Goal: Task Accomplishment & Management: Use online tool/utility

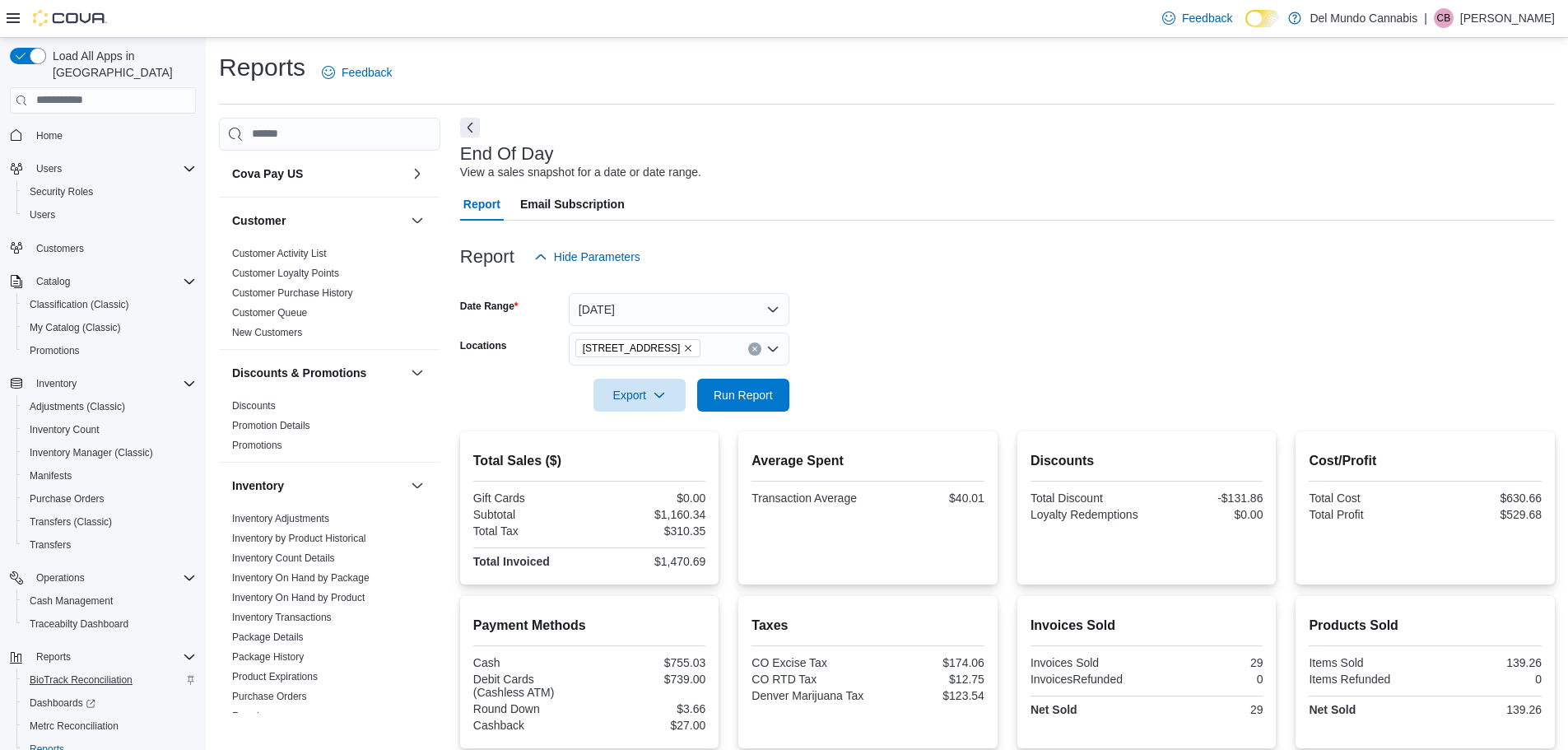
scroll to position [886, 0]
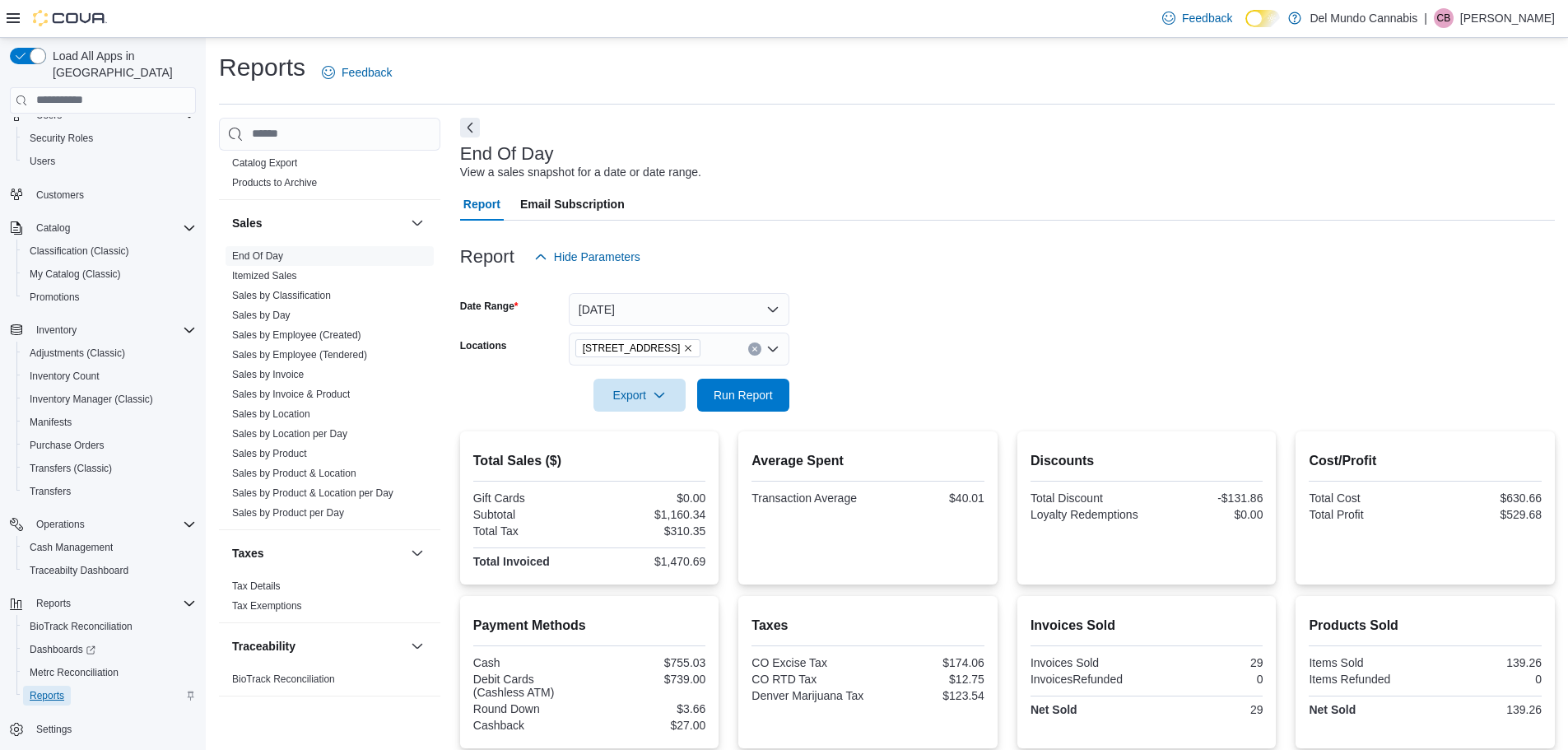
click at [53, 689] on span "Reports" at bounding box center [47, 696] width 35 height 13
click at [256, 255] on link "End Of Day" at bounding box center [258, 256] width 51 height 11
click at [759, 393] on span "Run Report" at bounding box center [742, 395] width 59 height 17
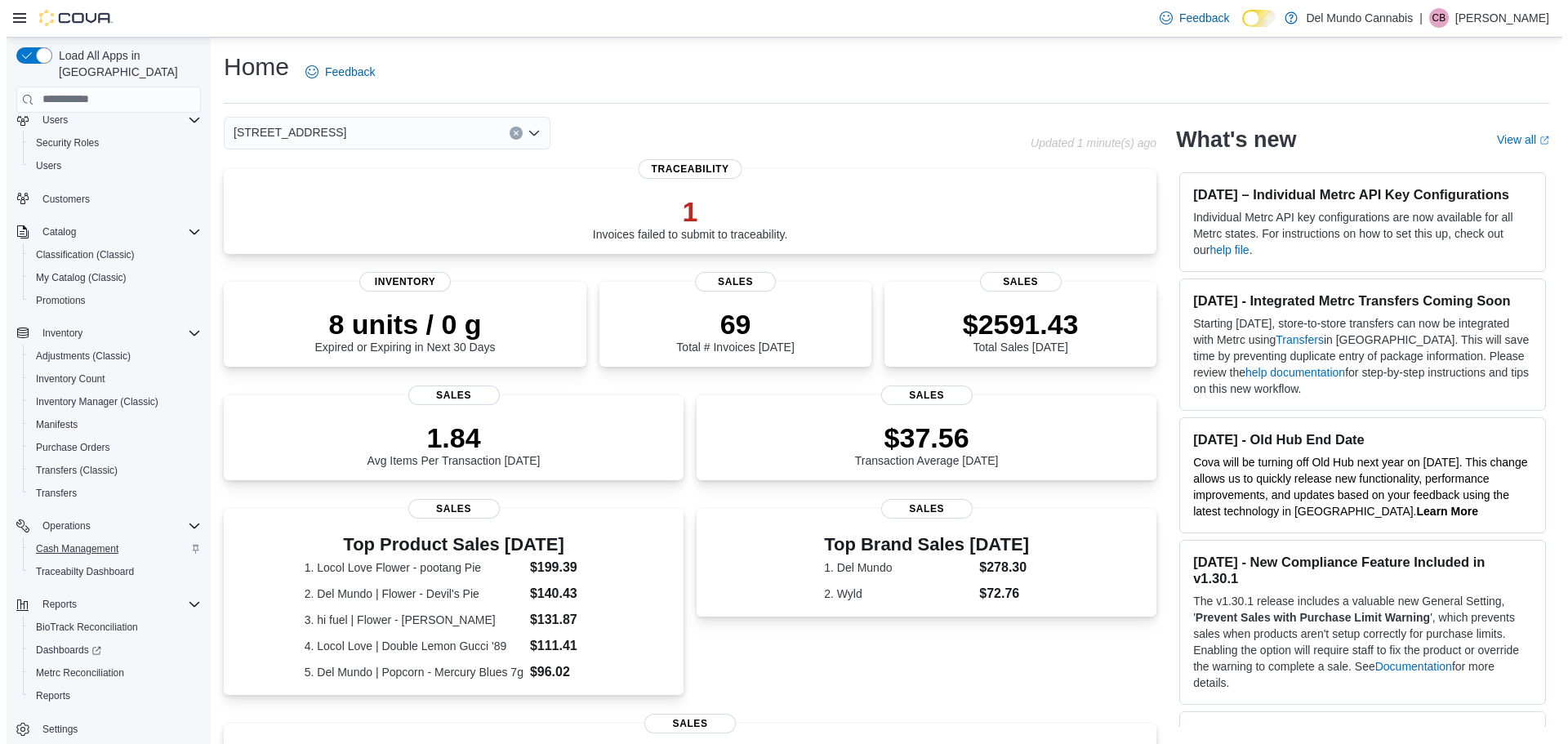
scroll to position [53, 0]
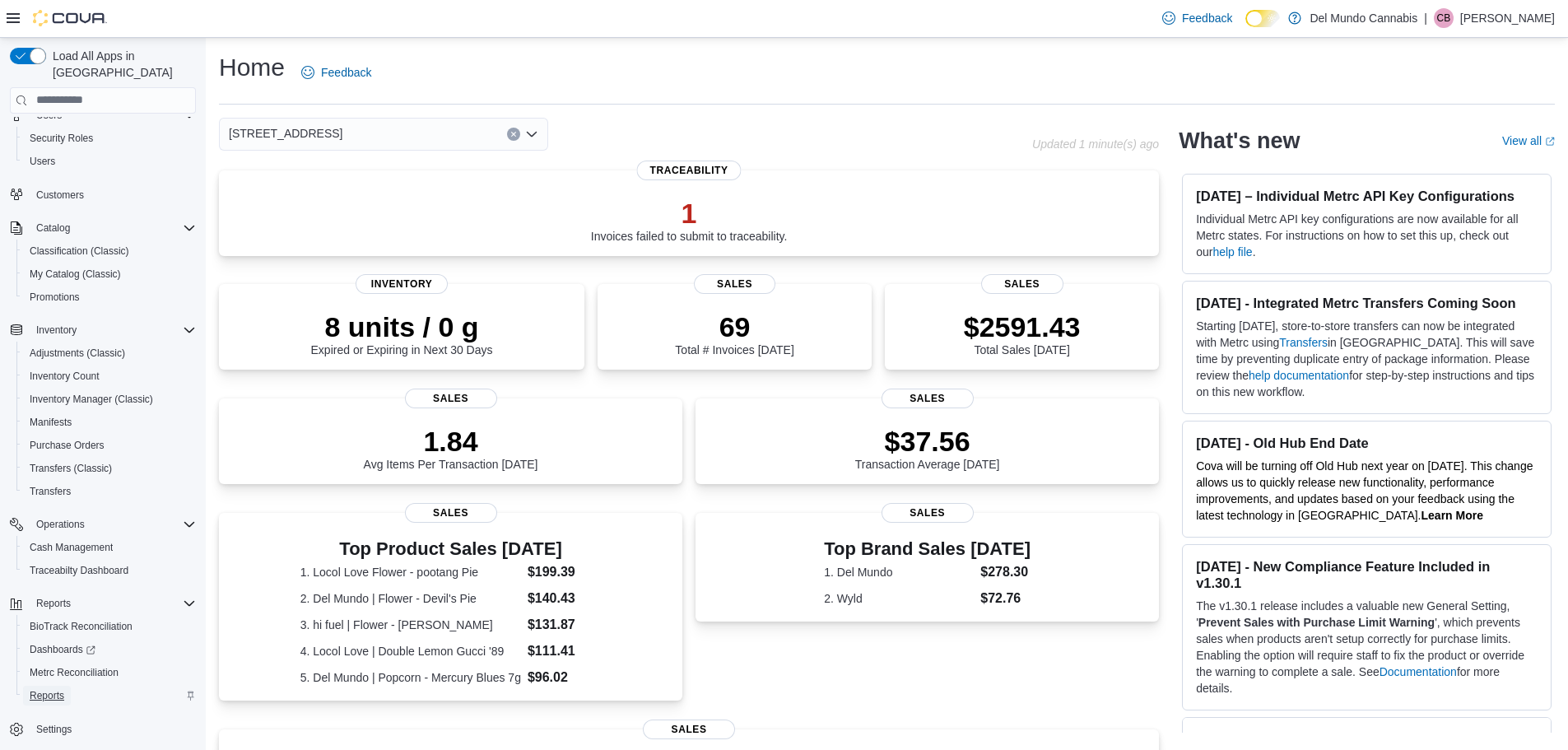
click at [48, 689] on span "Reports" at bounding box center [47, 696] width 35 height 13
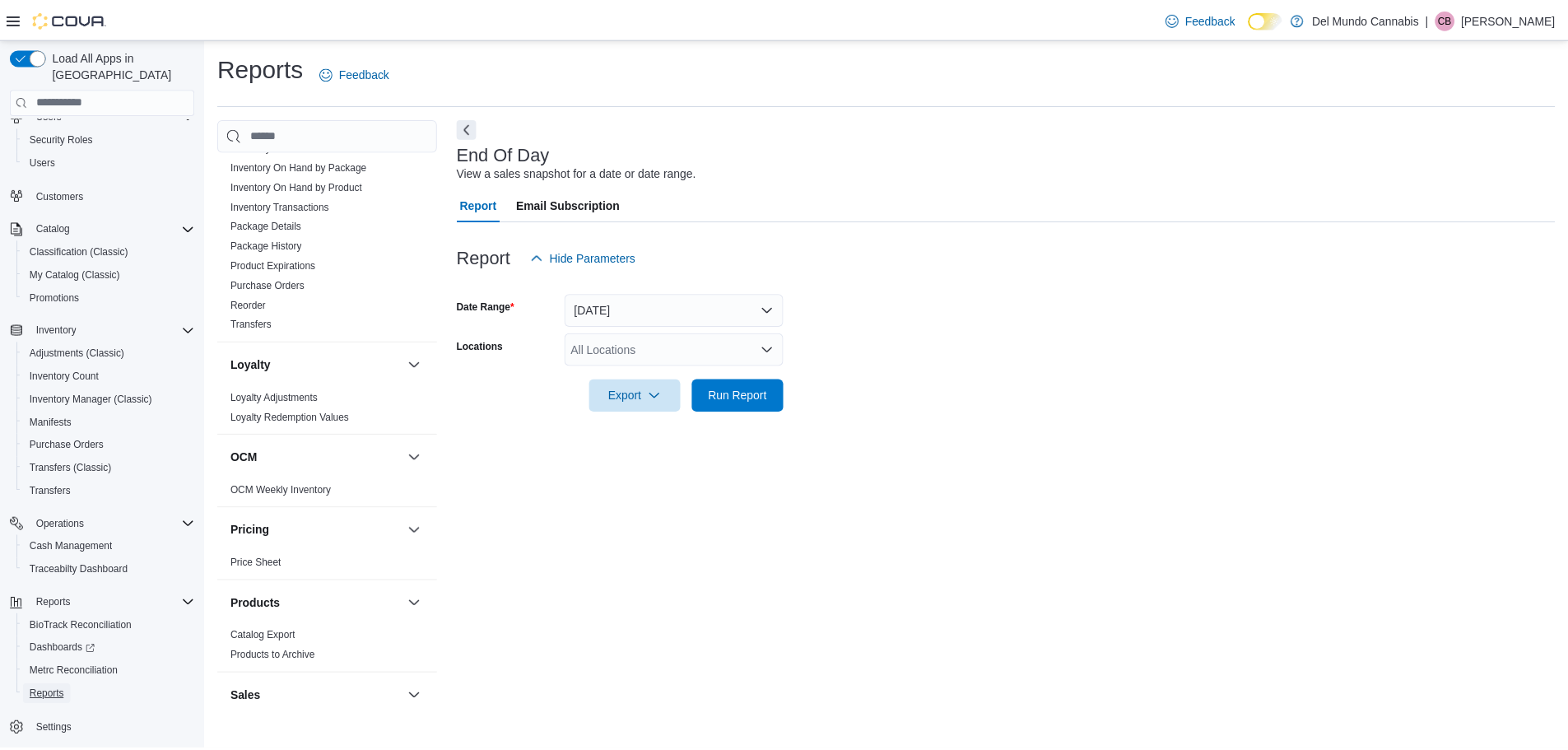
scroll to position [741, 0]
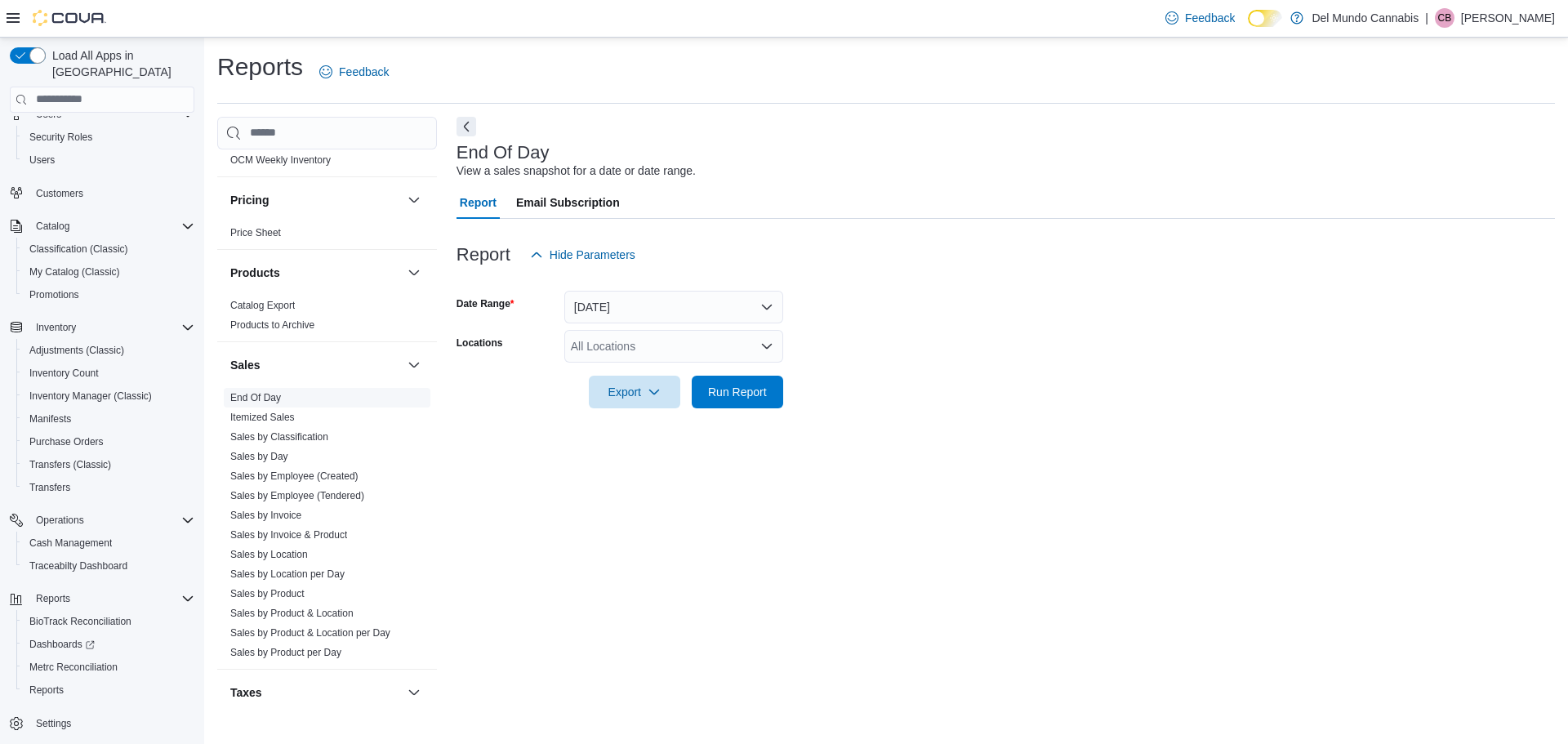
click at [261, 392] on link "End Of Day" at bounding box center [256, 397] width 50 height 11
click at [649, 341] on div "All Locations" at bounding box center [673, 346] width 219 height 33
click at [660, 393] on span "[STREET_ADDRESS]" at bounding box center [655, 398] width 113 height 17
click at [877, 522] on div "End Of Day View a sales snapshot for a date or date range. Report Email Subscri…" at bounding box center [1005, 412] width 1098 height 591
click at [741, 395] on span "Run Report" at bounding box center [737, 392] width 59 height 17
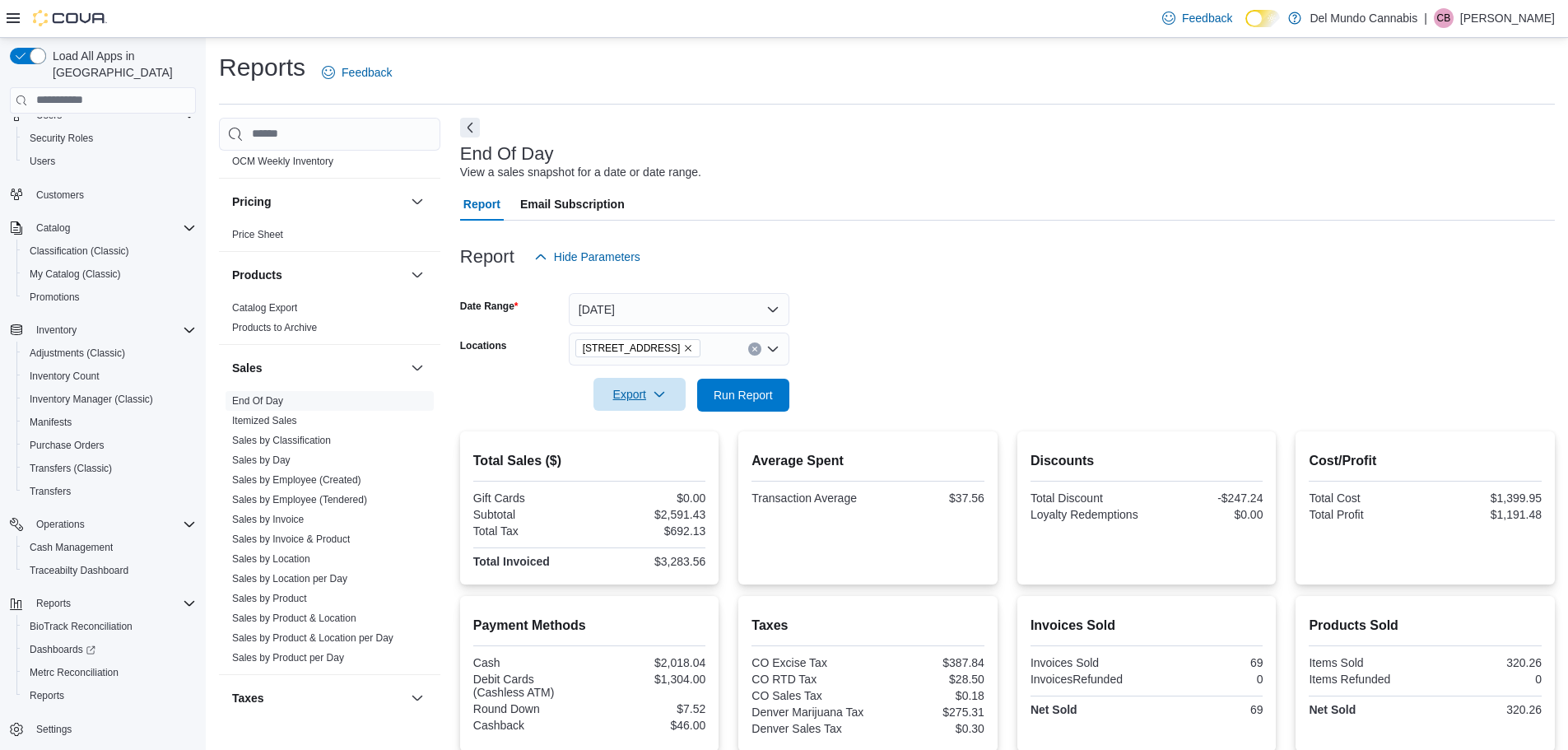
click at [654, 397] on icon "button" at bounding box center [659, 395] width 13 height 13
click at [655, 459] on span "Export to Pdf" at bounding box center [641, 461] width 74 height 13
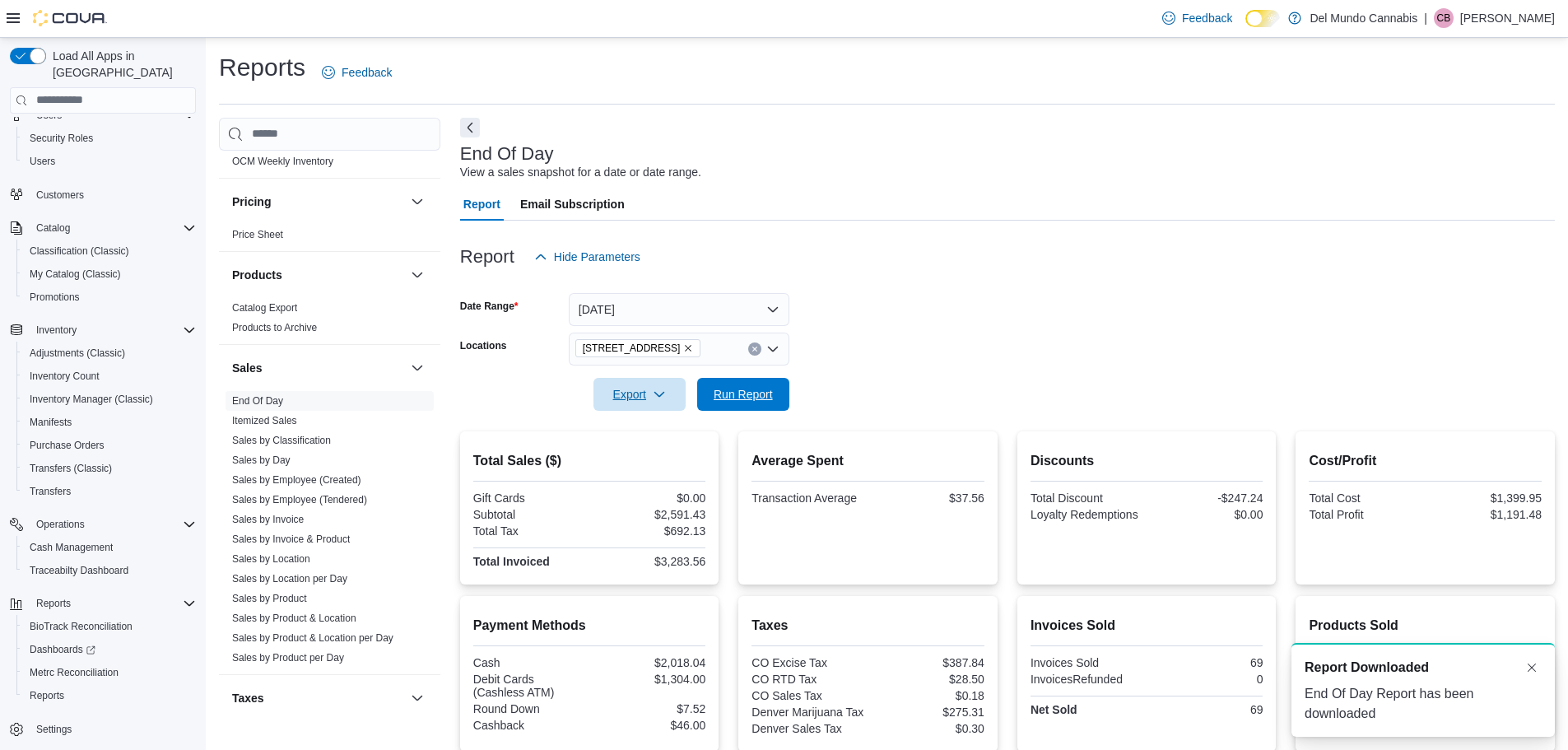
click at [745, 395] on span "Run Report" at bounding box center [742, 395] width 59 height 17
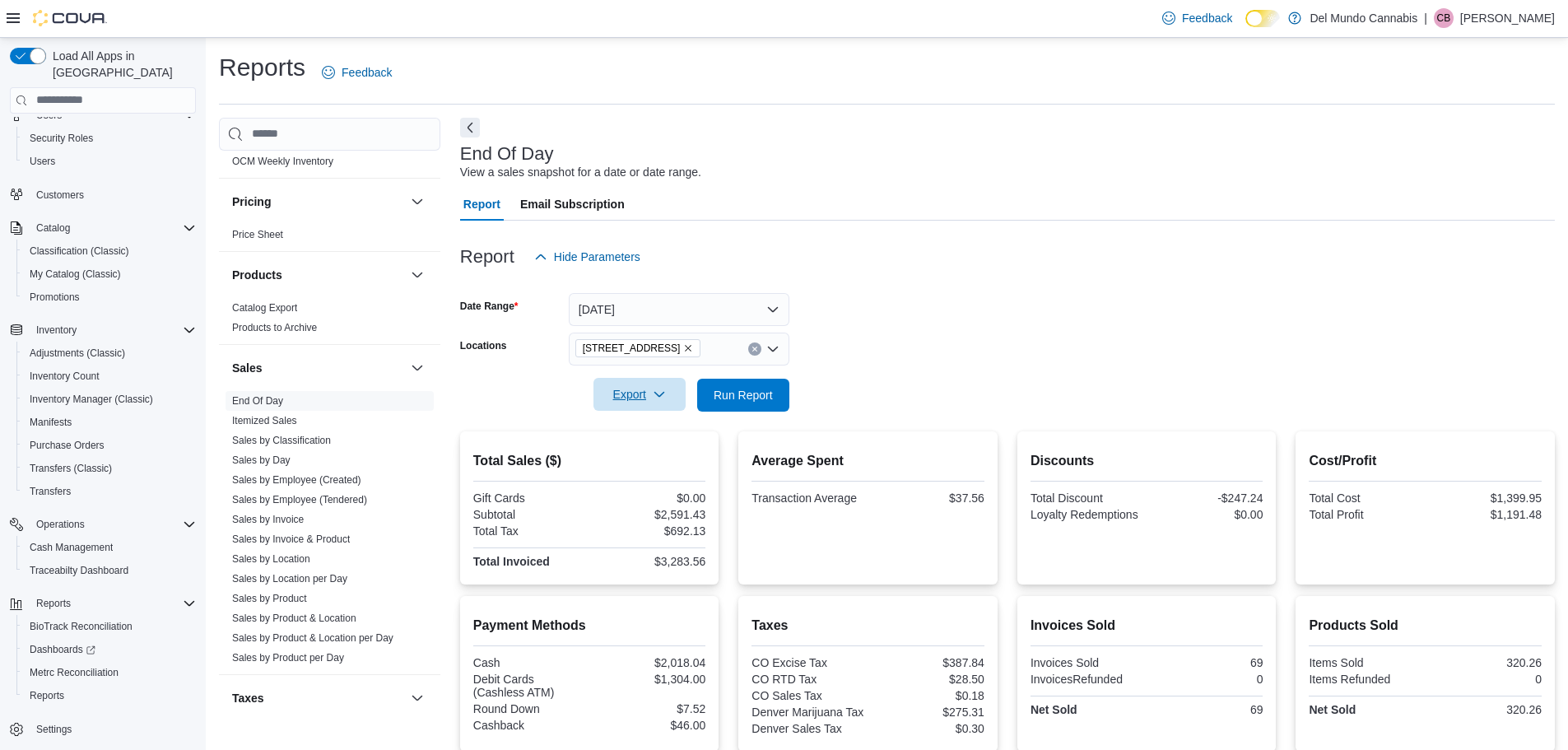
click at [658, 398] on icon "button" at bounding box center [659, 395] width 13 height 13
click at [665, 464] on span "Export to Pdf" at bounding box center [641, 461] width 74 height 13
